Goal: Navigation & Orientation: Find specific page/section

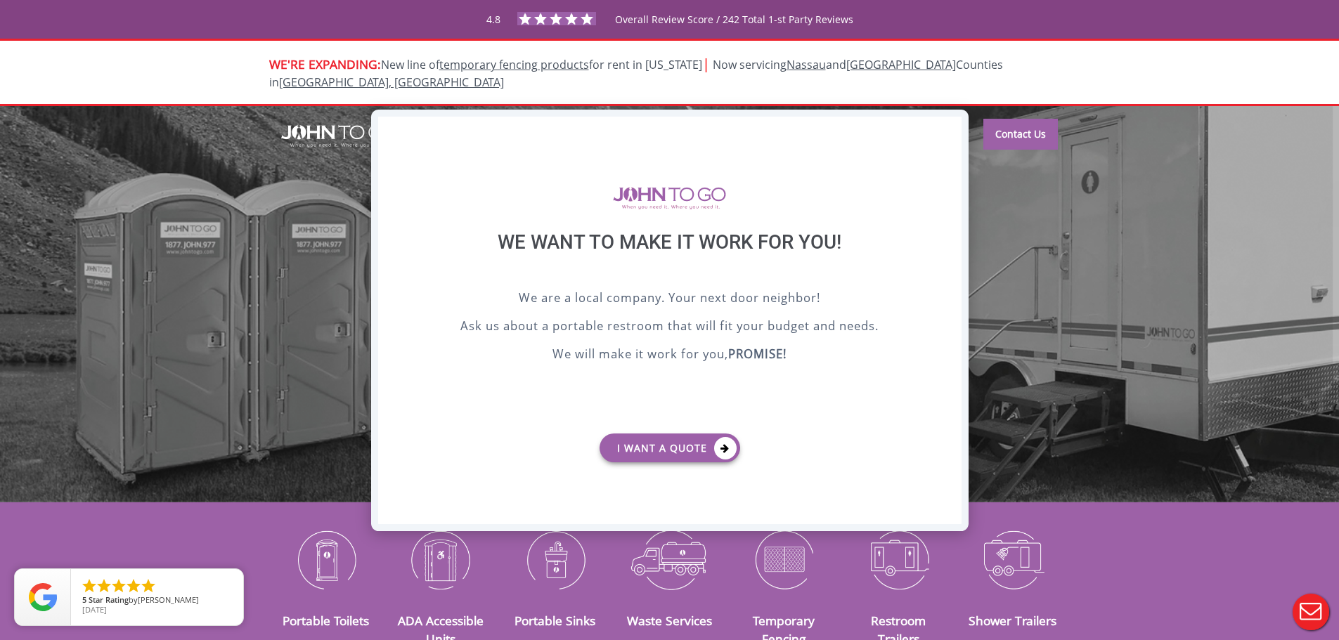
click at [945, 123] on div "X" at bounding box center [950, 129] width 22 height 24
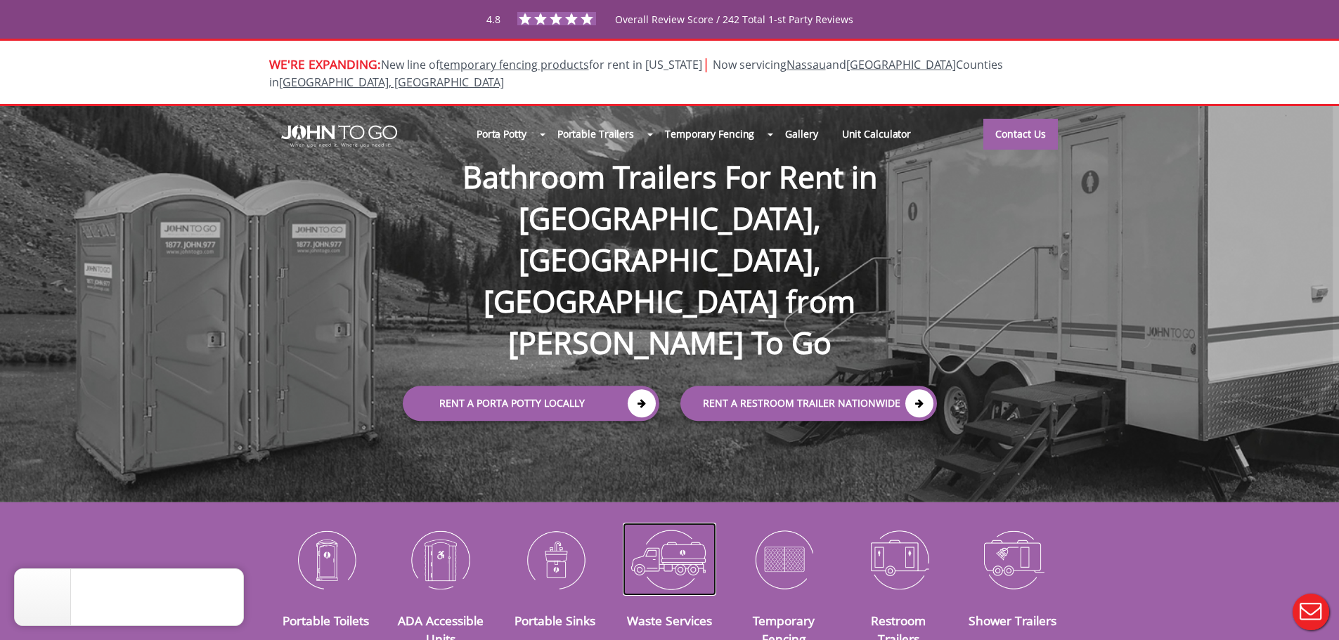
click at [690, 545] on img at bounding box center [669, 559] width 93 height 73
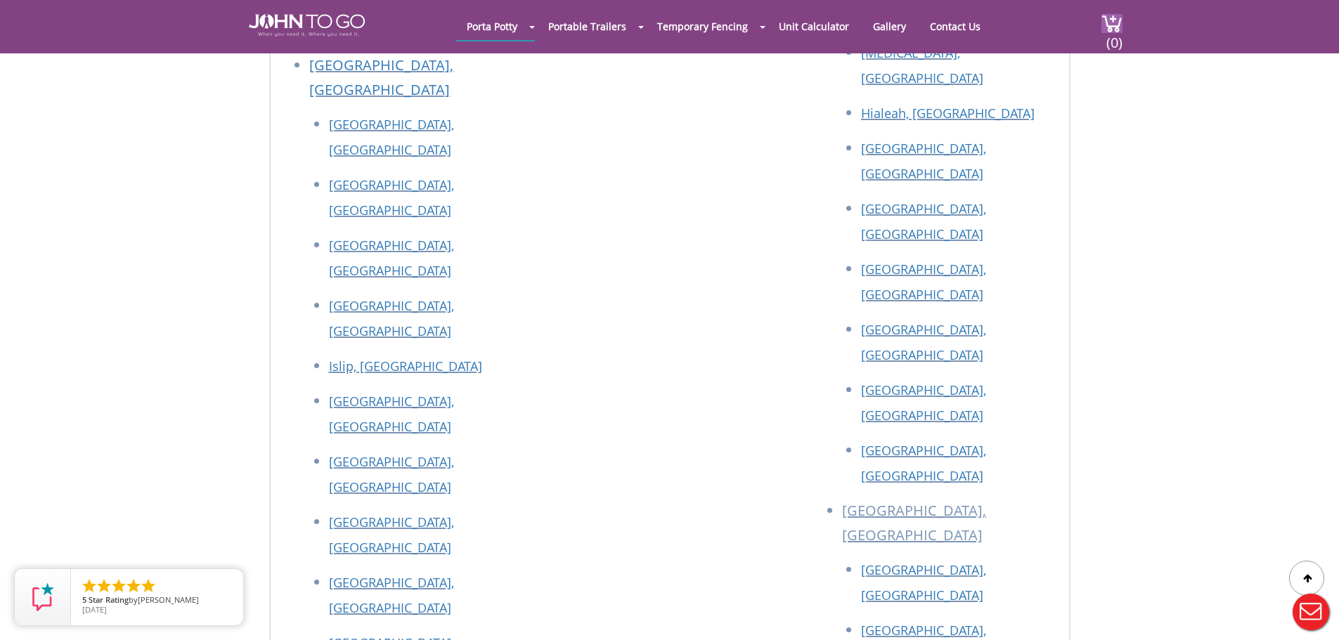
scroll to position [4077, 0]
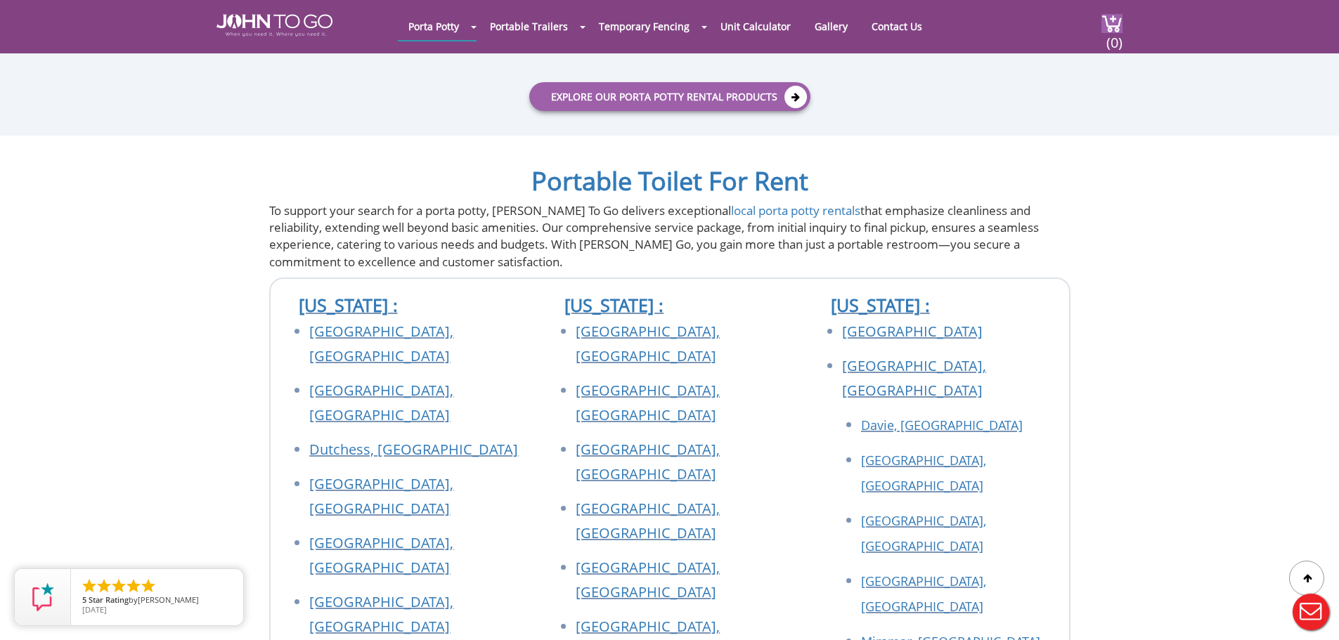
scroll to position [2179, 0]
